Goal: Task Accomplishment & Management: Complete application form

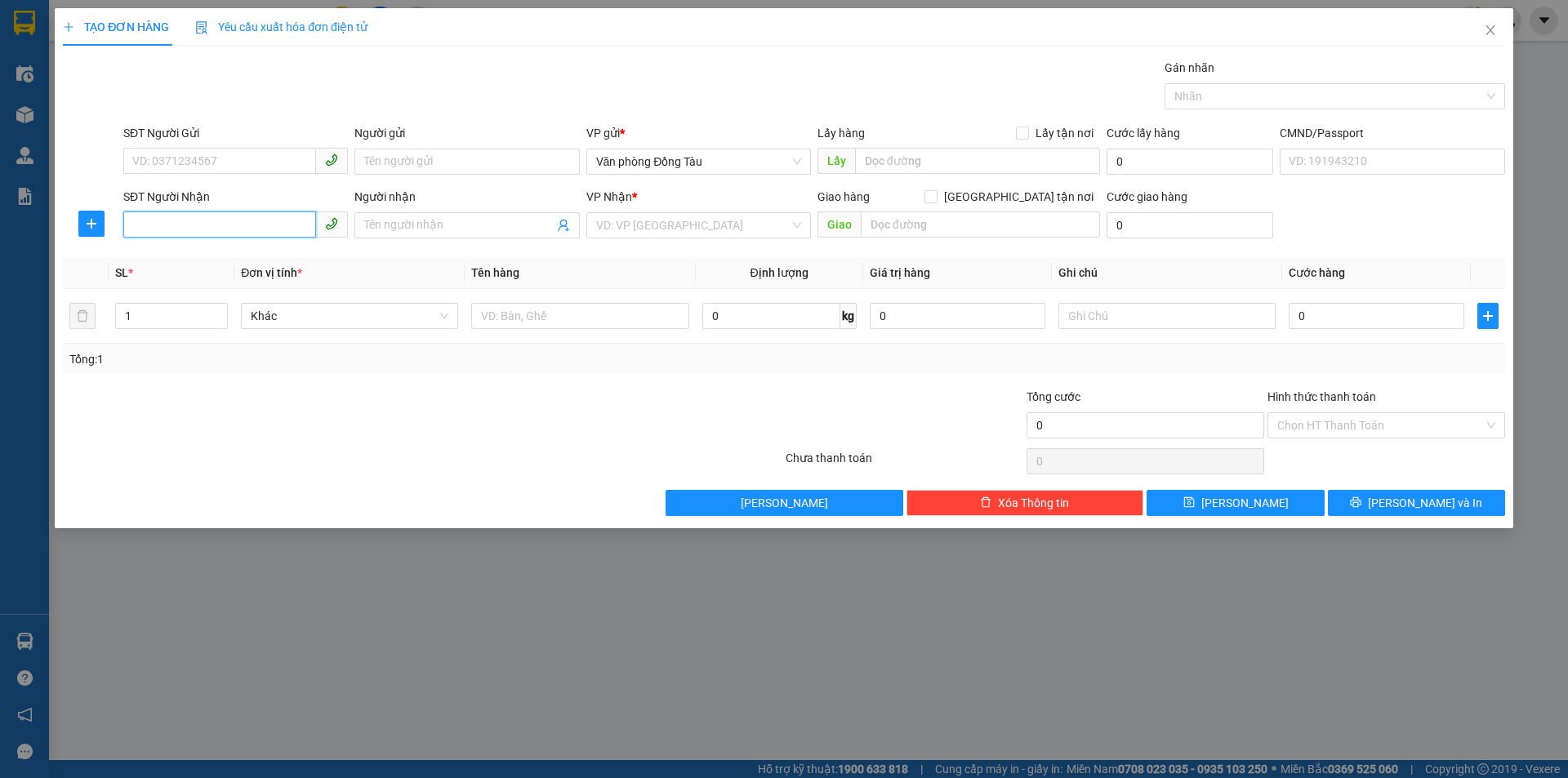
click at [223, 223] on input "SĐT Người Nhận" at bounding box center [219, 224] width 193 height 26
type input "0394354293"
click at [416, 233] on input "Người nhận" at bounding box center [459, 225] width 188 height 18
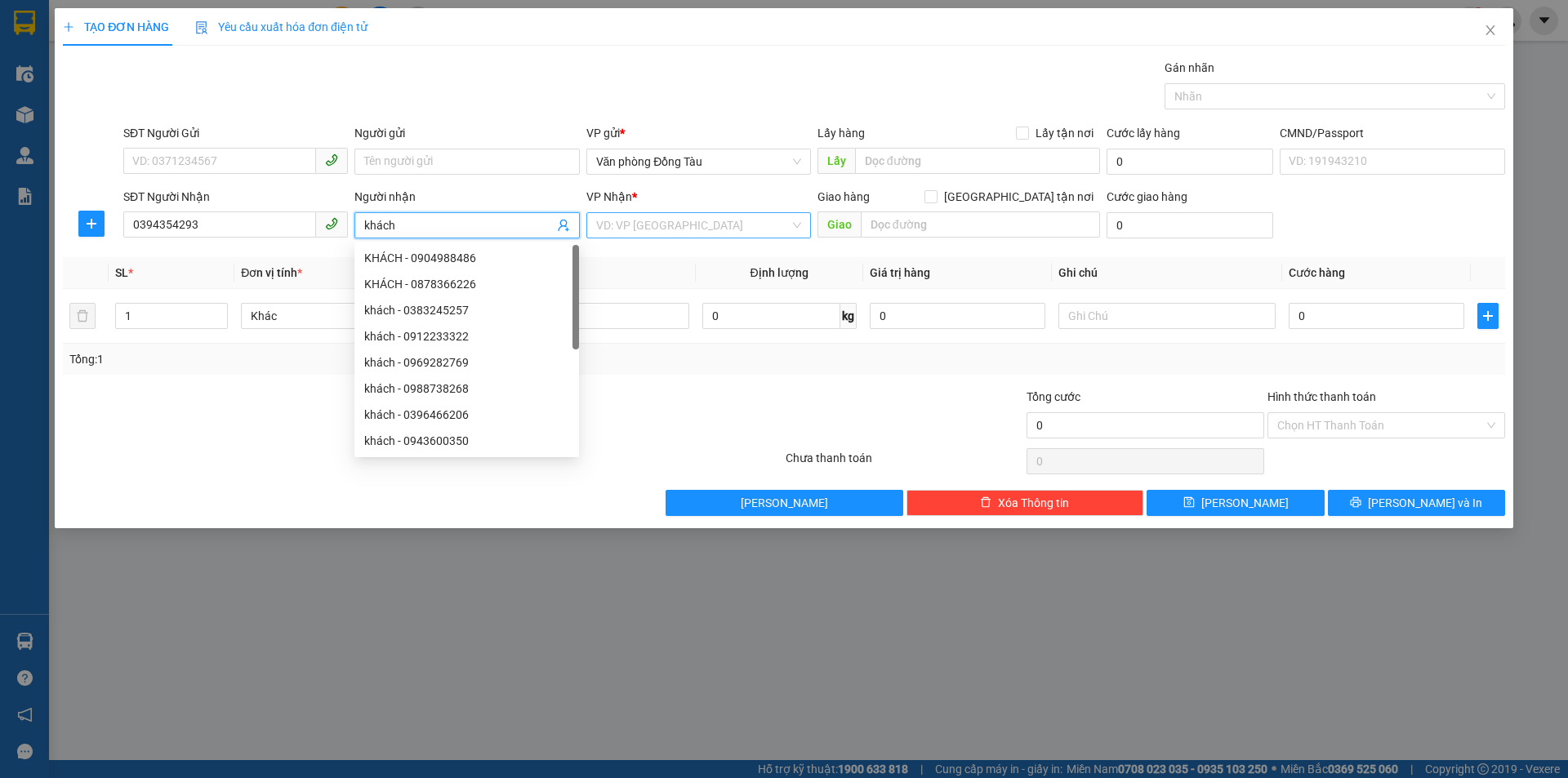
type input "khách"
click at [651, 229] on input "search" at bounding box center [693, 225] width 194 height 24
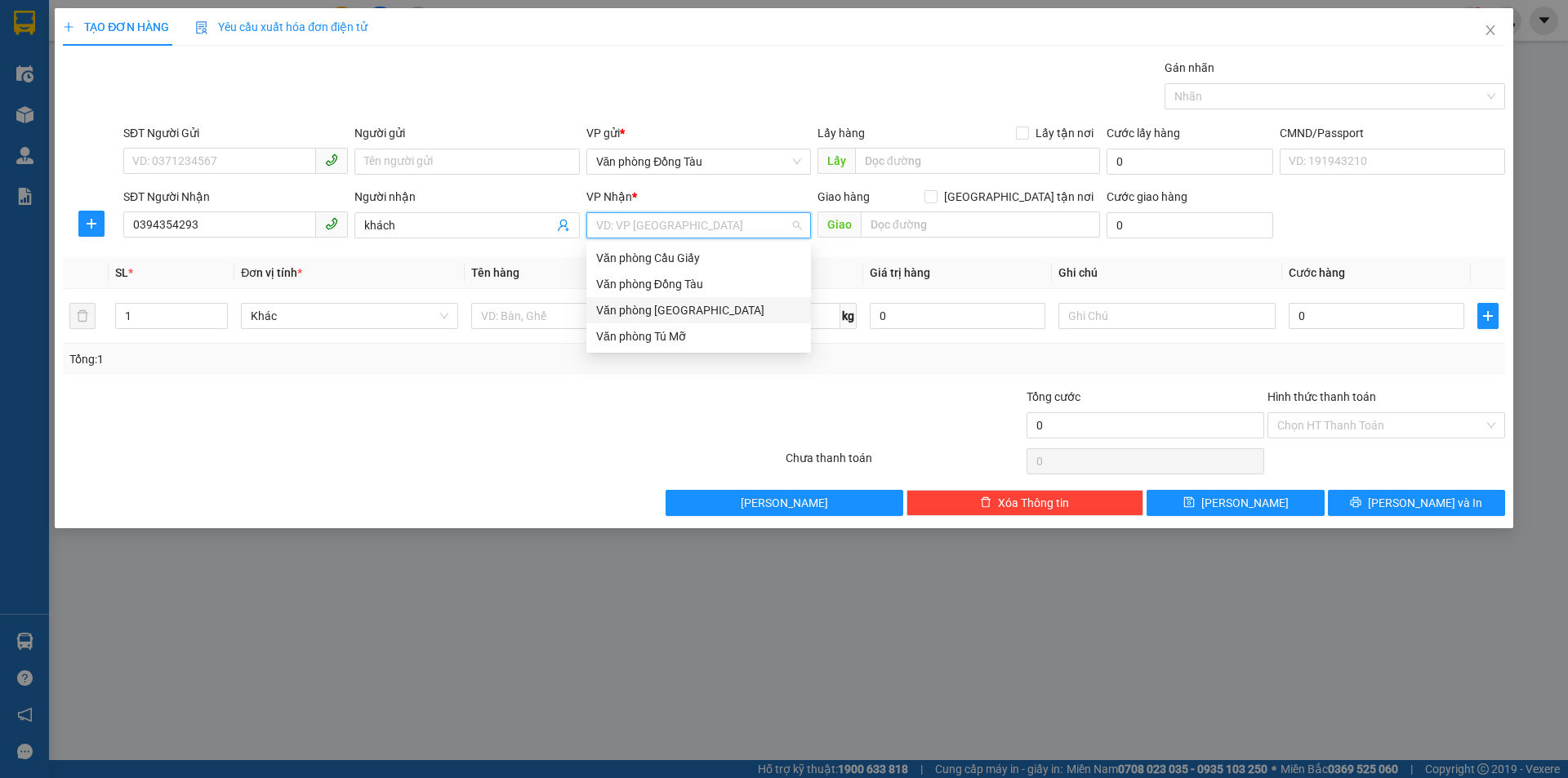
click at [695, 308] on div "Văn phòng [GEOGRAPHIC_DATA]" at bounding box center [698, 310] width 205 height 18
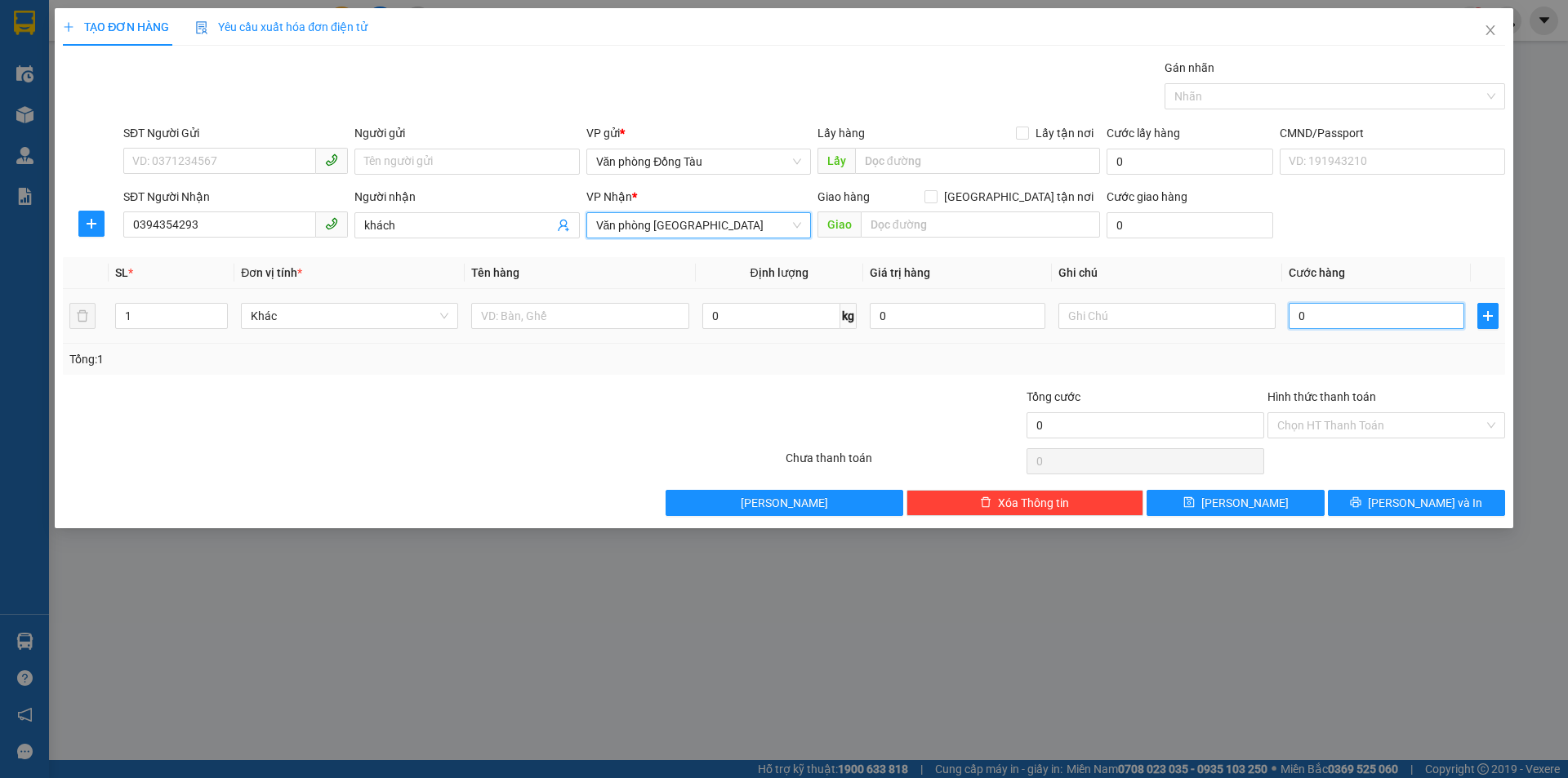
click at [1324, 315] on input "0" at bounding box center [1377, 316] width 176 height 26
type input "3"
type input "30"
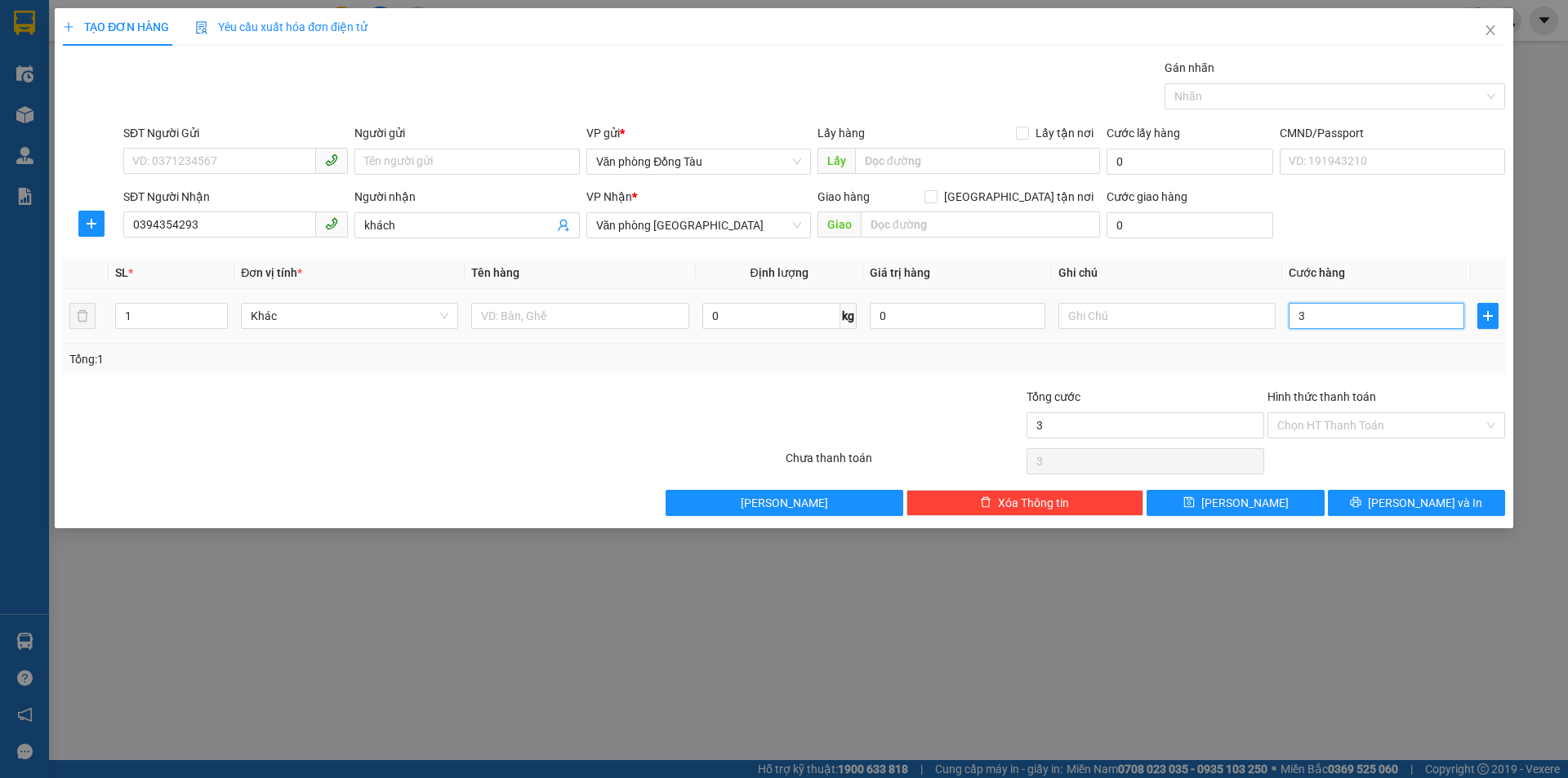
type input "30"
type input "300"
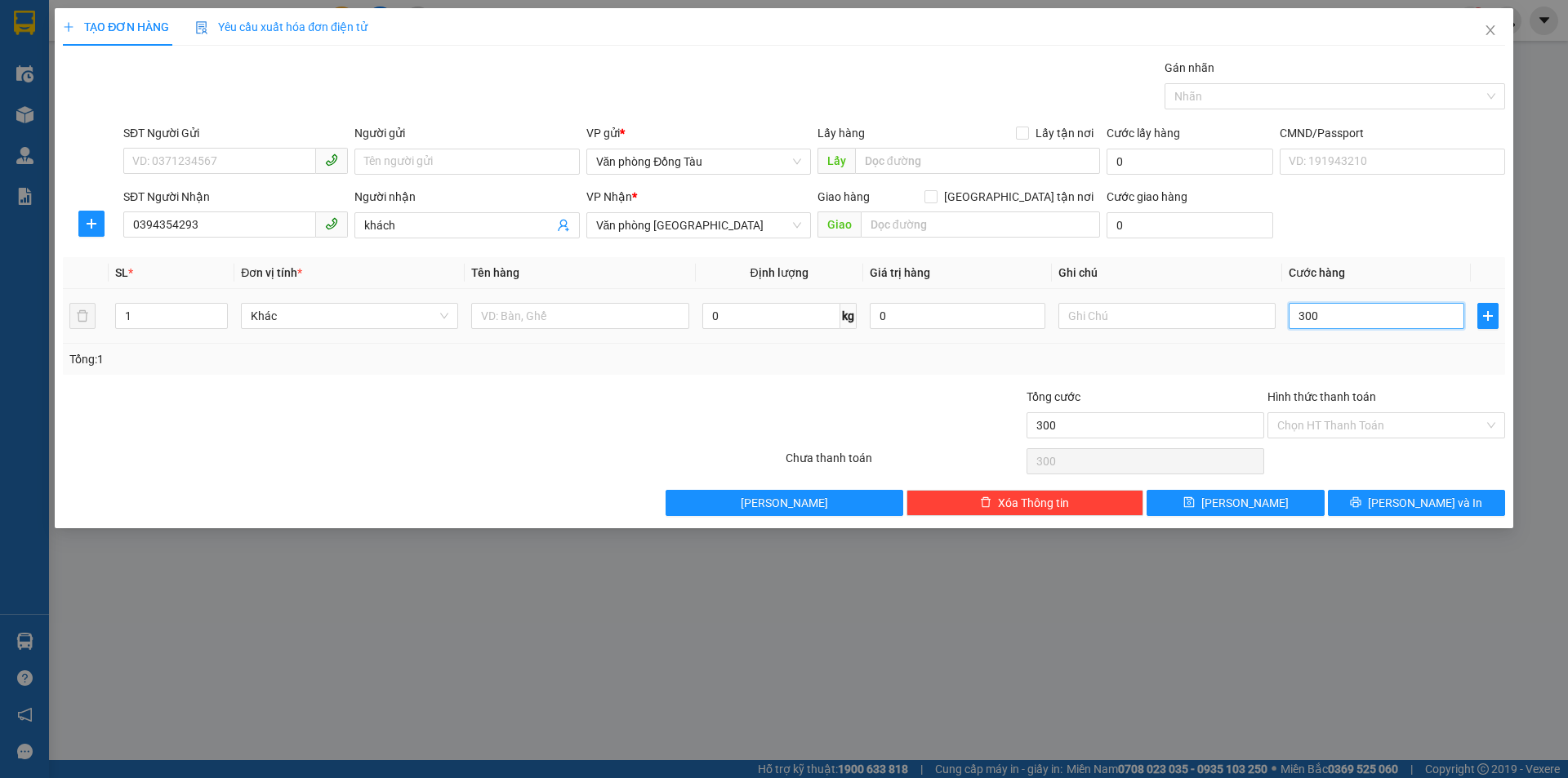
type input "3.000"
type input "30.000"
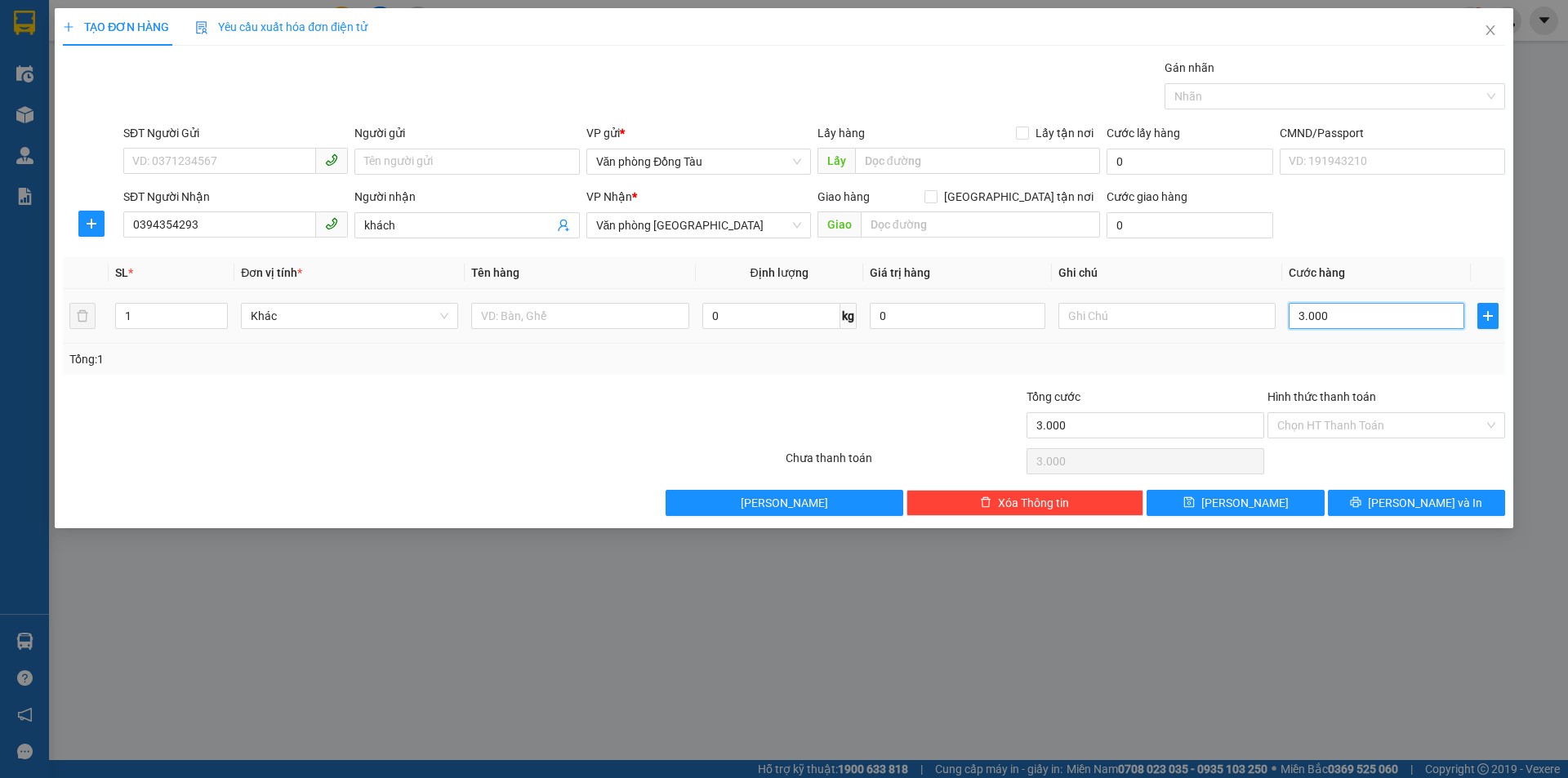
type input "30.000"
click at [1424, 507] on span "[PERSON_NAME] và In" at bounding box center [1424, 503] width 114 height 18
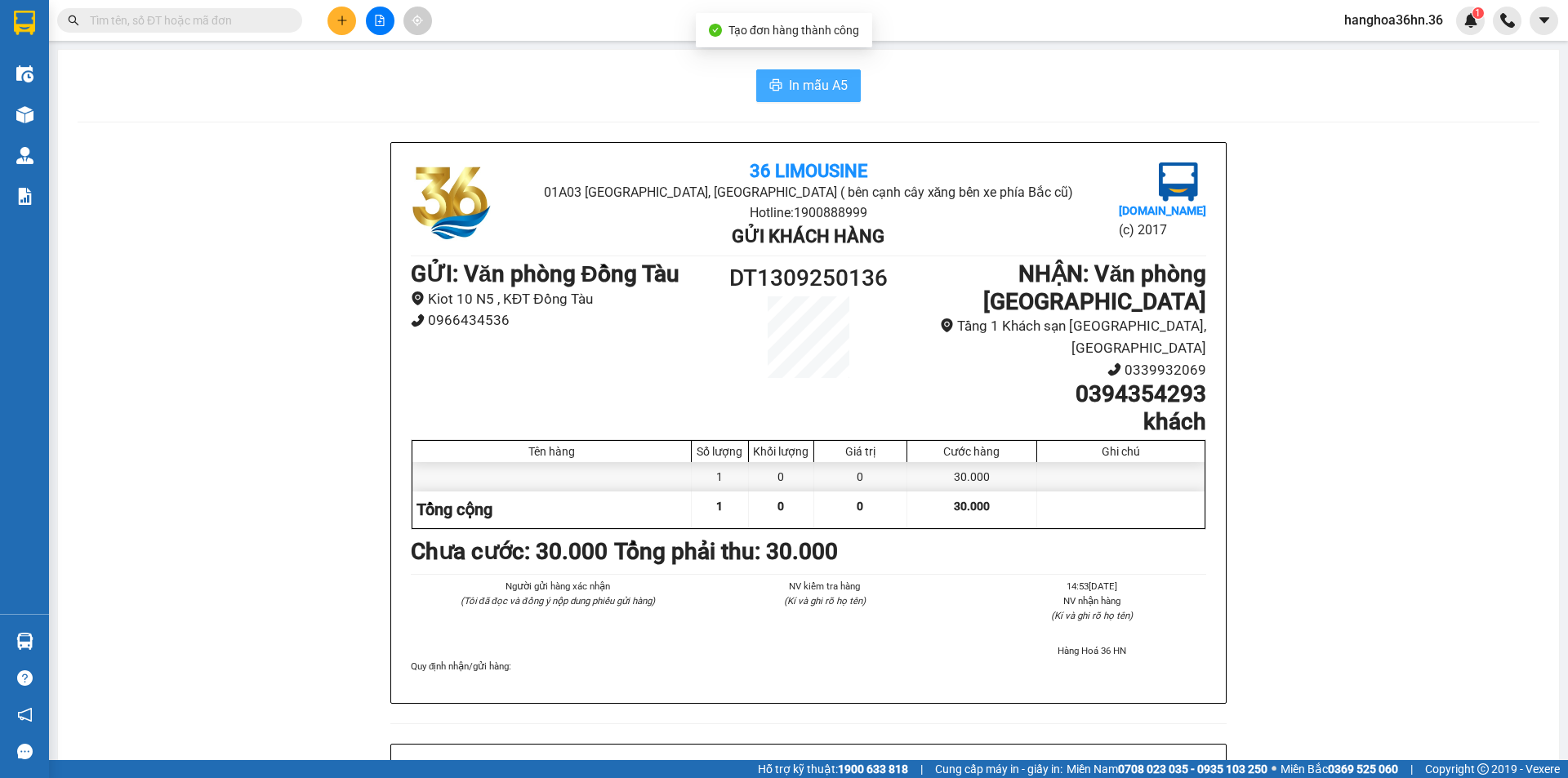
click at [795, 83] on span "In mẫu A5" at bounding box center [819, 85] width 59 height 21
